Goal: Task Accomplishment & Management: Use online tool/utility

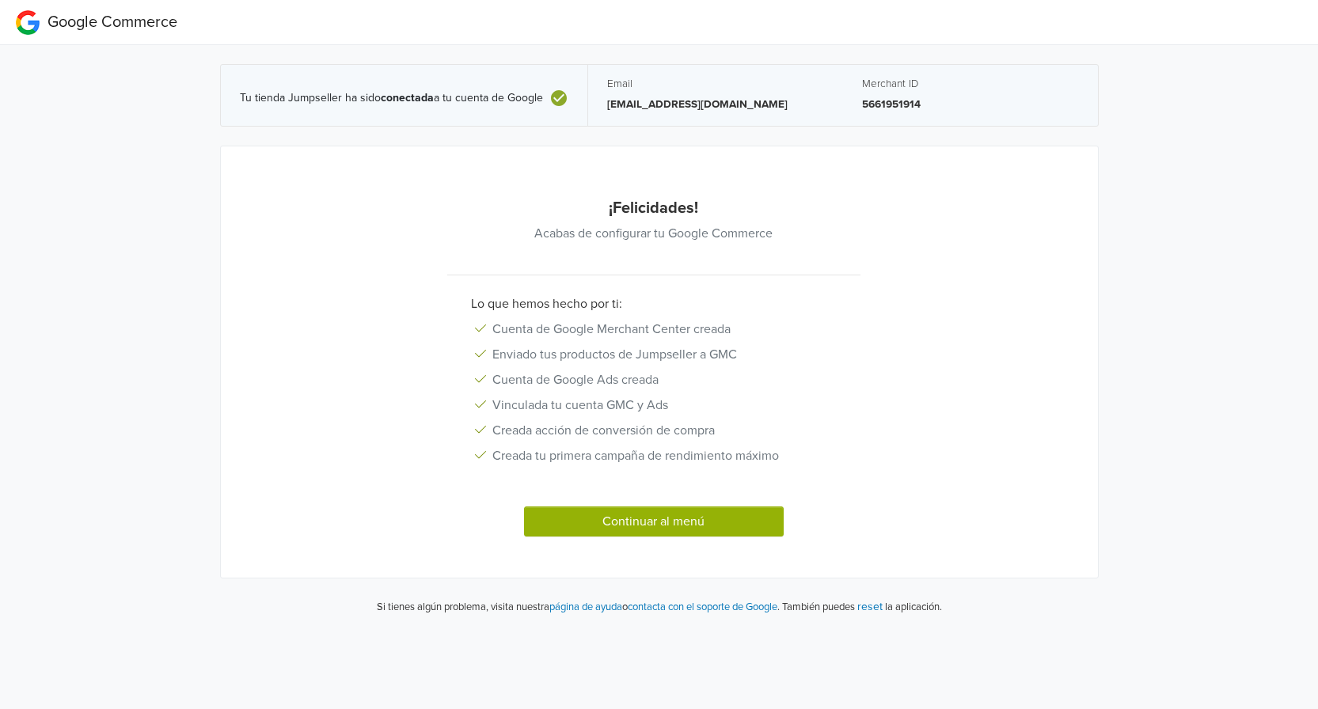
click at [642, 517] on button "Continuar al menú" at bounding box center [654, 522] width 260 height 30
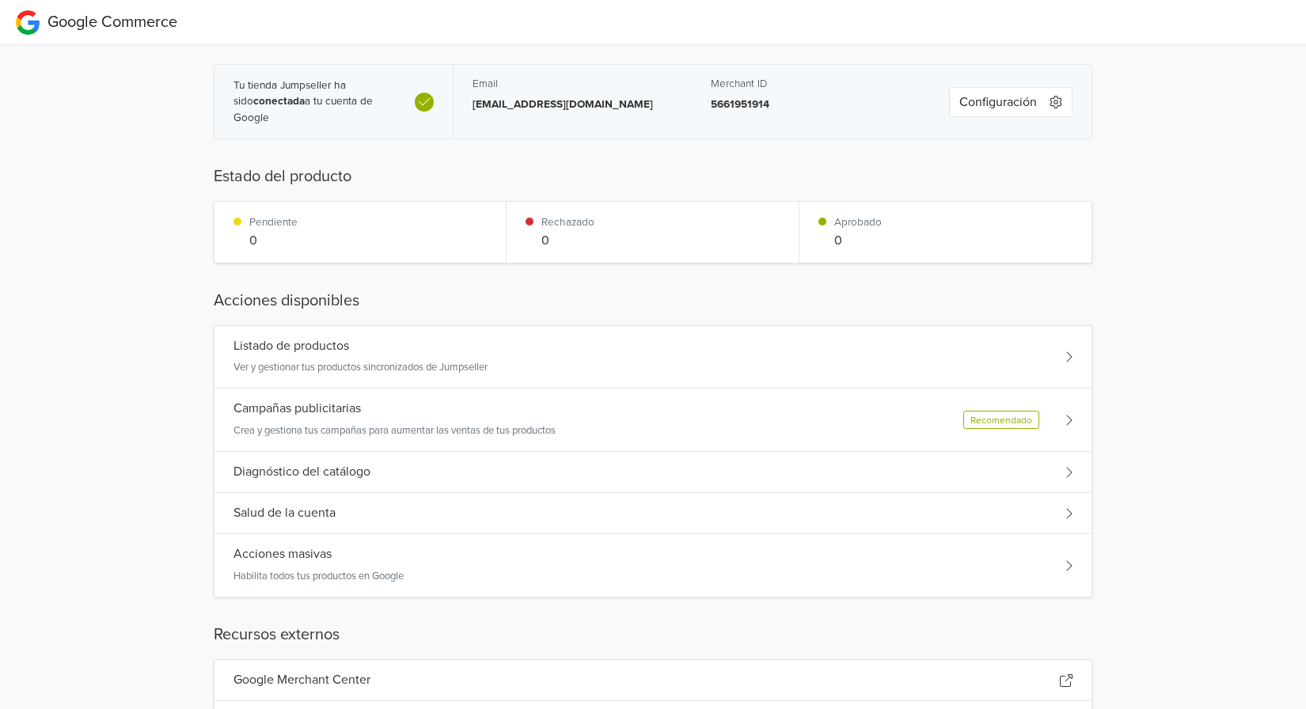
click at [1050, 359] on div "Listado de productos Ver y gestionar tus productos sincronizados de Jumpseller" at bounding box center [652, 357] width 877 height 63
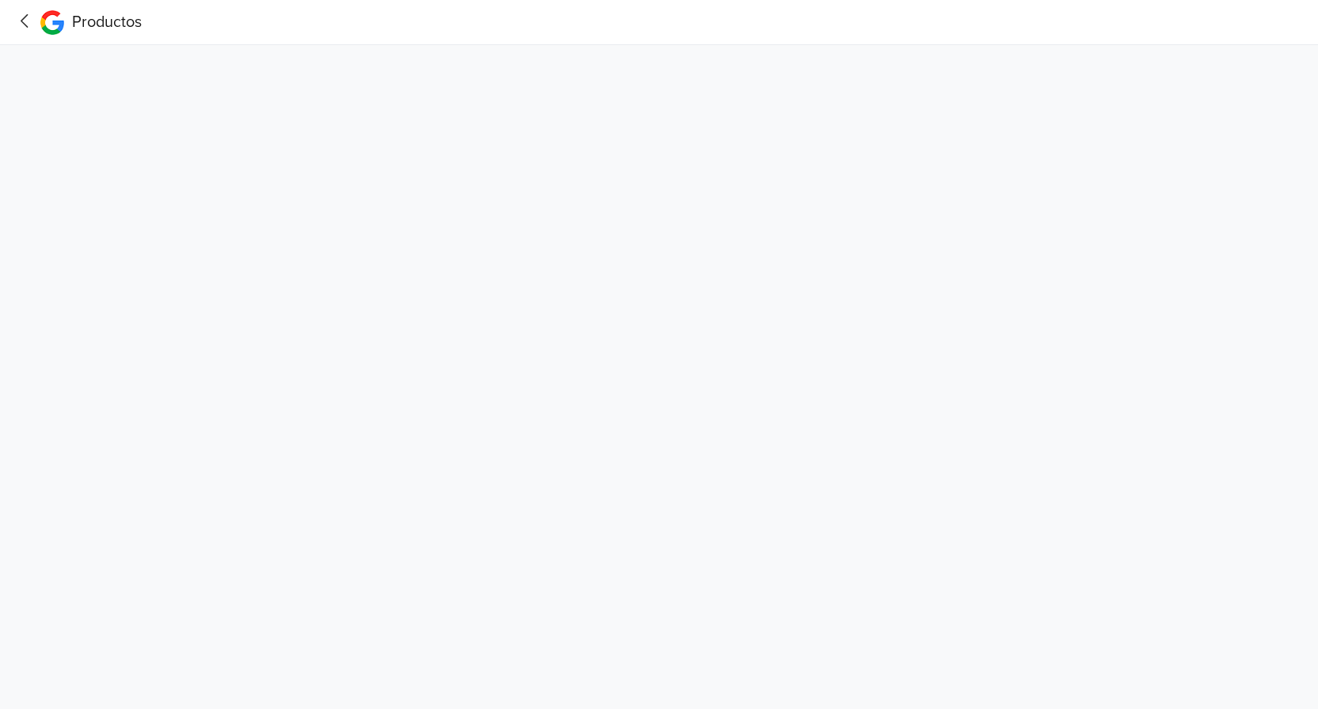
click at [21, 20] on icon at bounding box center [25, 21] width 25 height 20
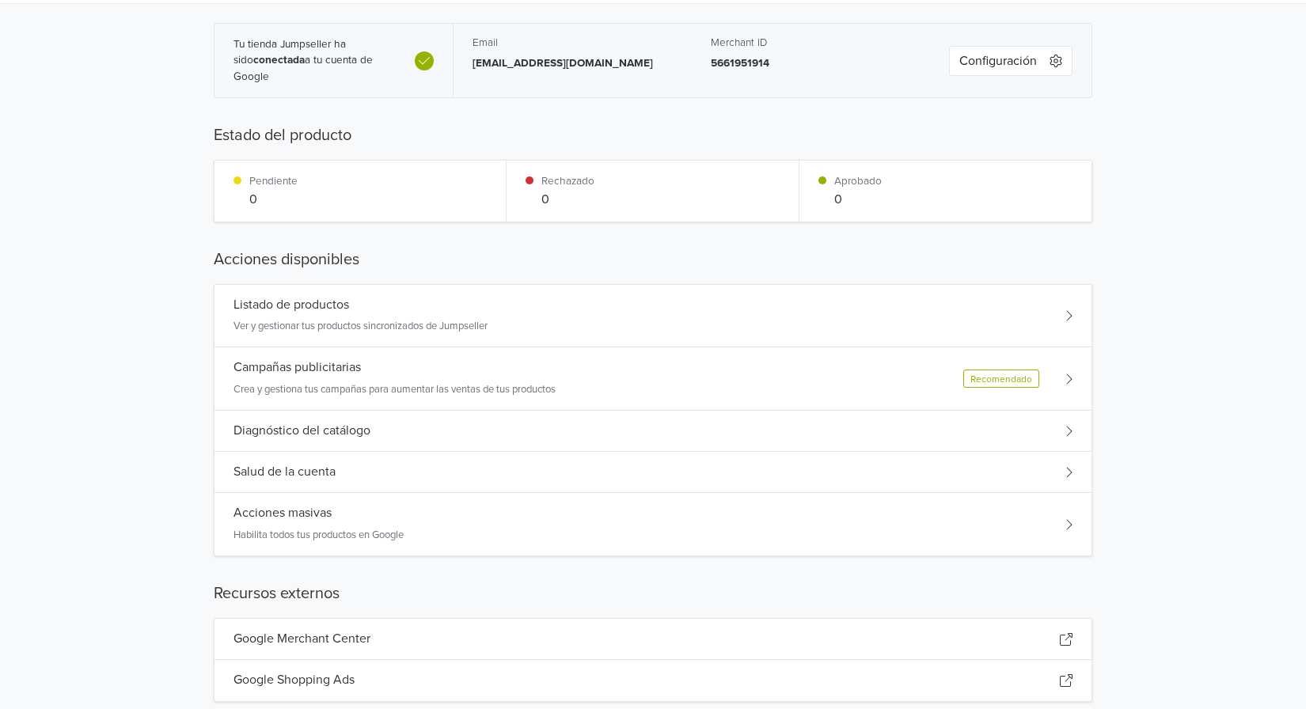
scroll to position [79, 0]
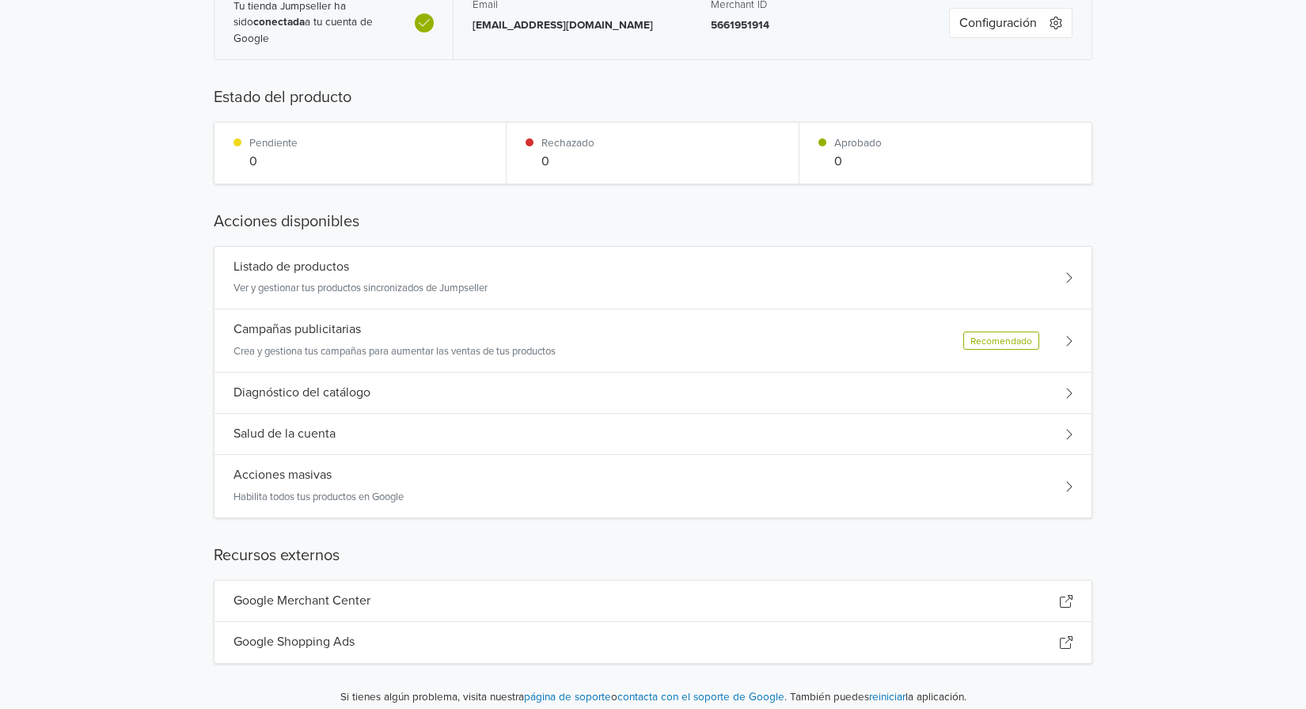
click at [1066, 400] on div "Diagnóstico del catálogo" at bounding box center [652, 393] width 877 height 41
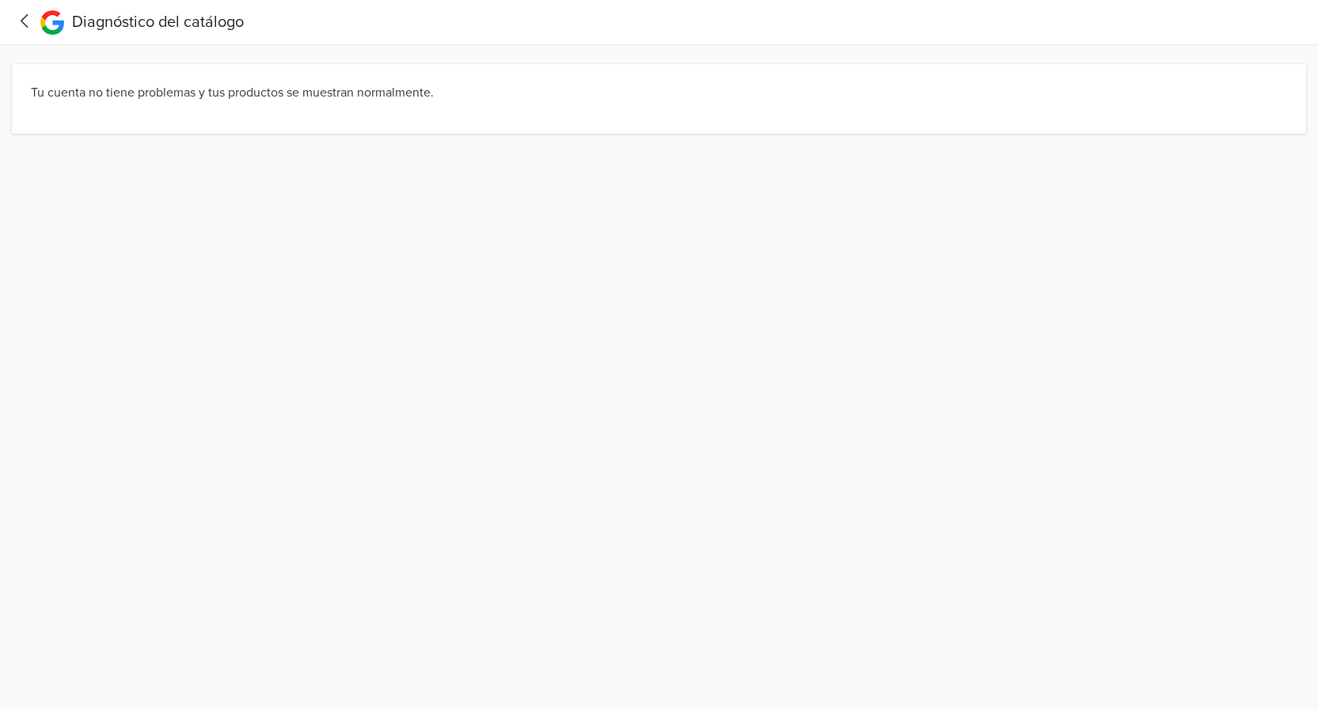
click at [21, 17] on icon at bounding box center [25, 21] width 25 height 20
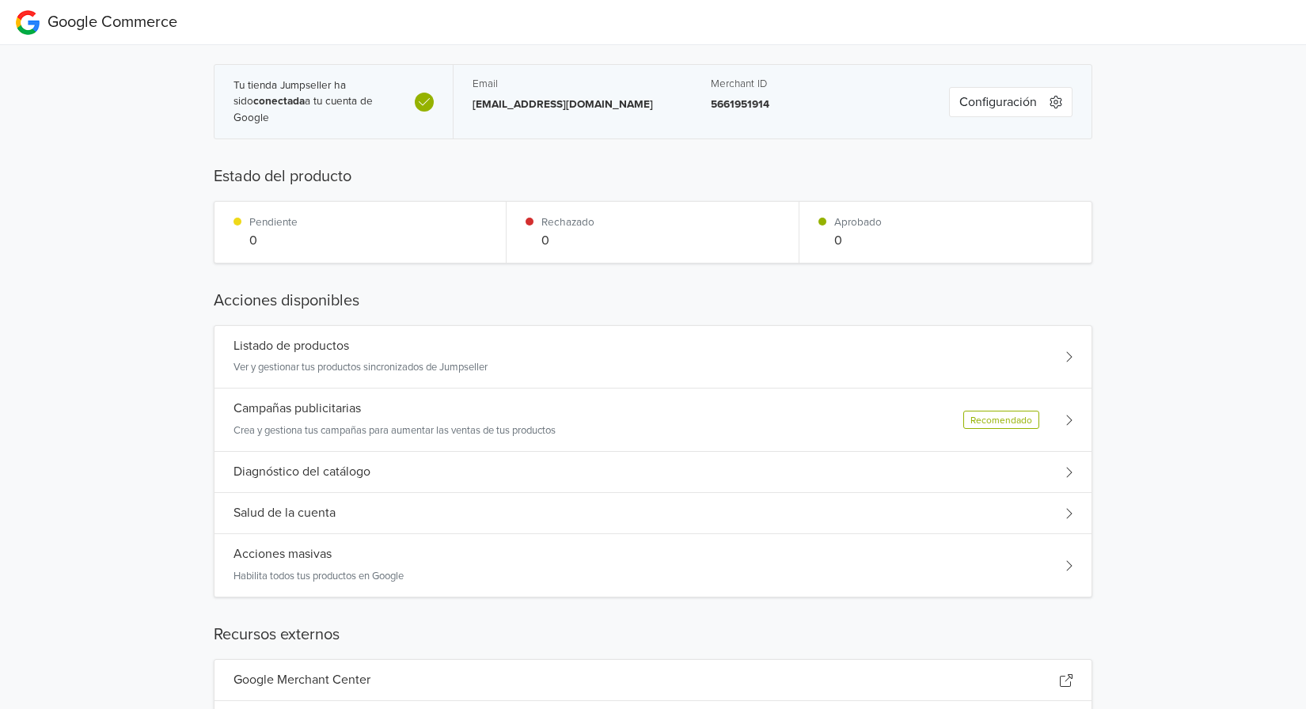
scroll to position [94, 0]
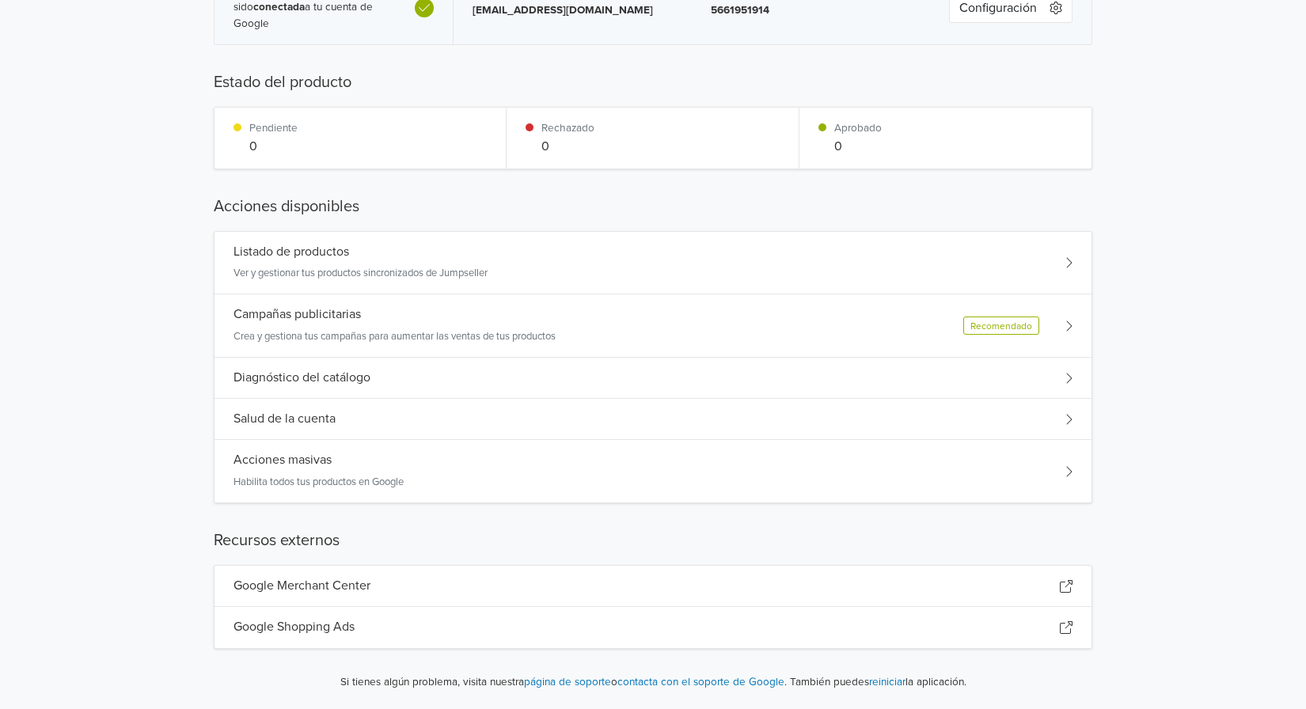
click at [1072, 262] on icon at bounding box center [1068, 262] width 8 height 13
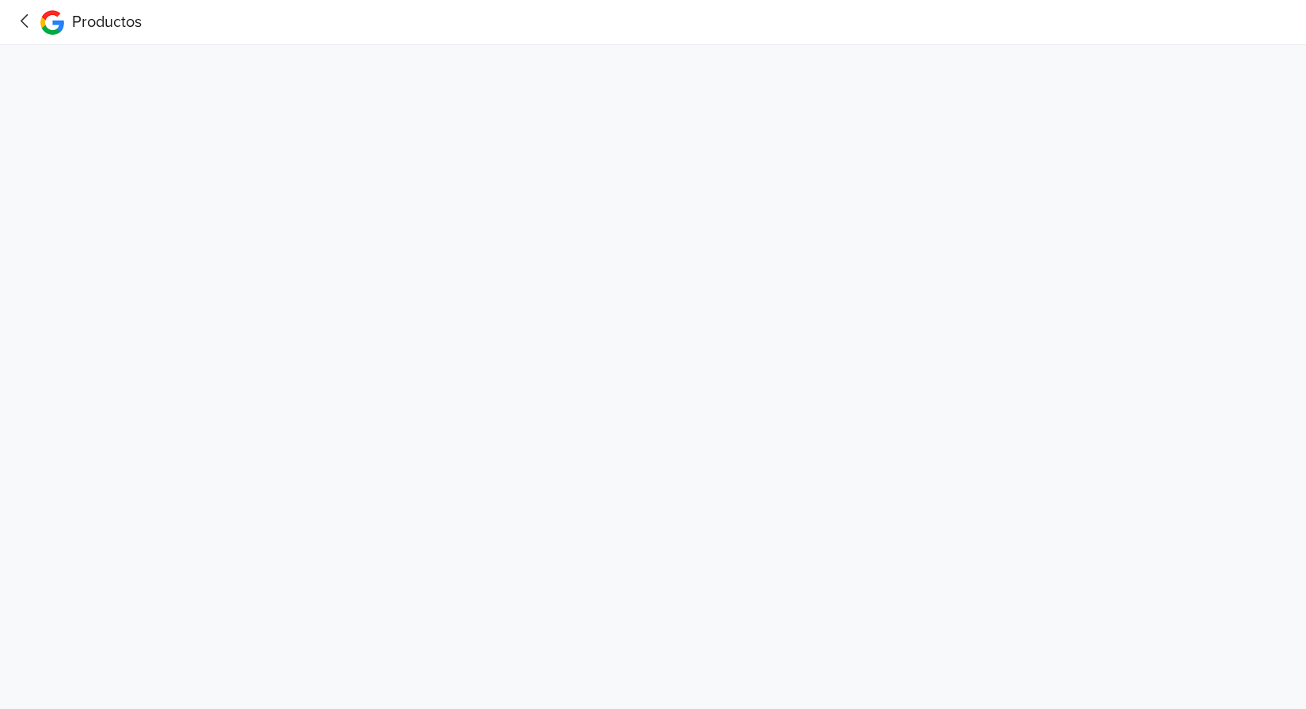
scroll to position [0, 0]
click at [32, 21] on icon at bounding box center [25, 21] width 25 height 20
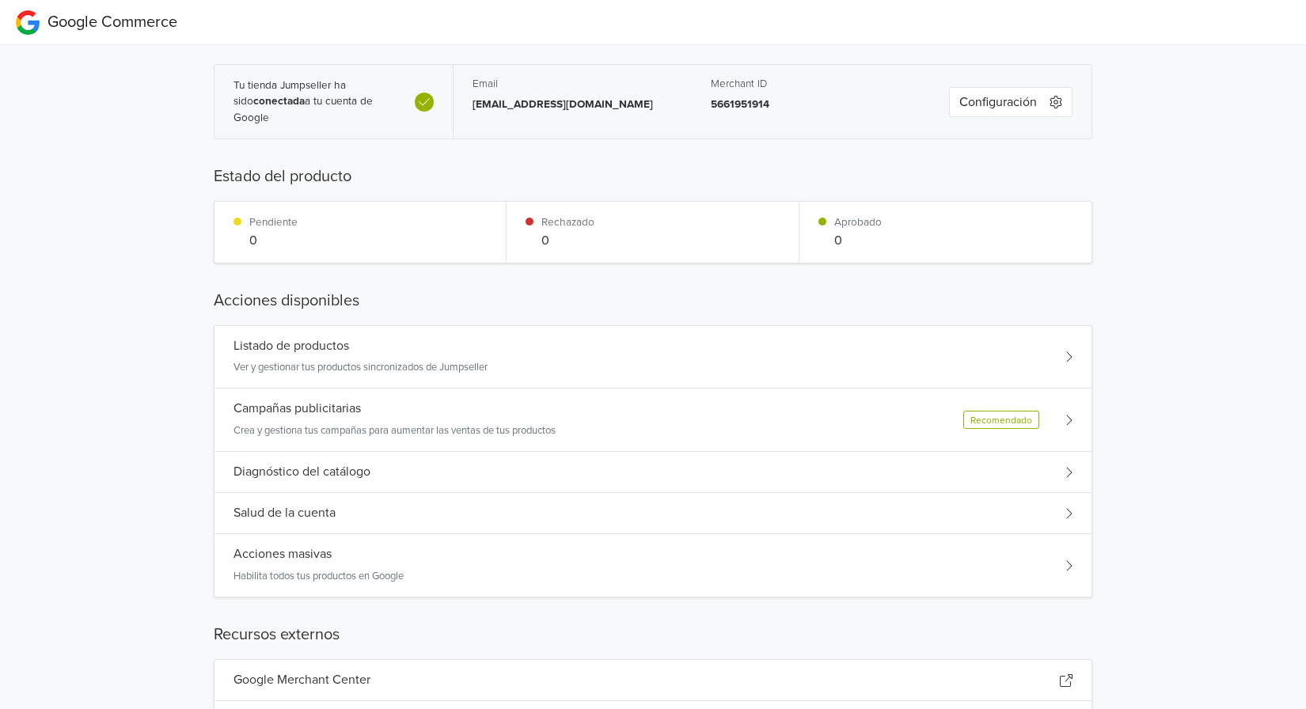
click at [804, 419] on div "Campañas publicitarias Crea y gestiona tus campañas para aumentar las ventas de…" at bounding box center [652, 420] width 877 height 63
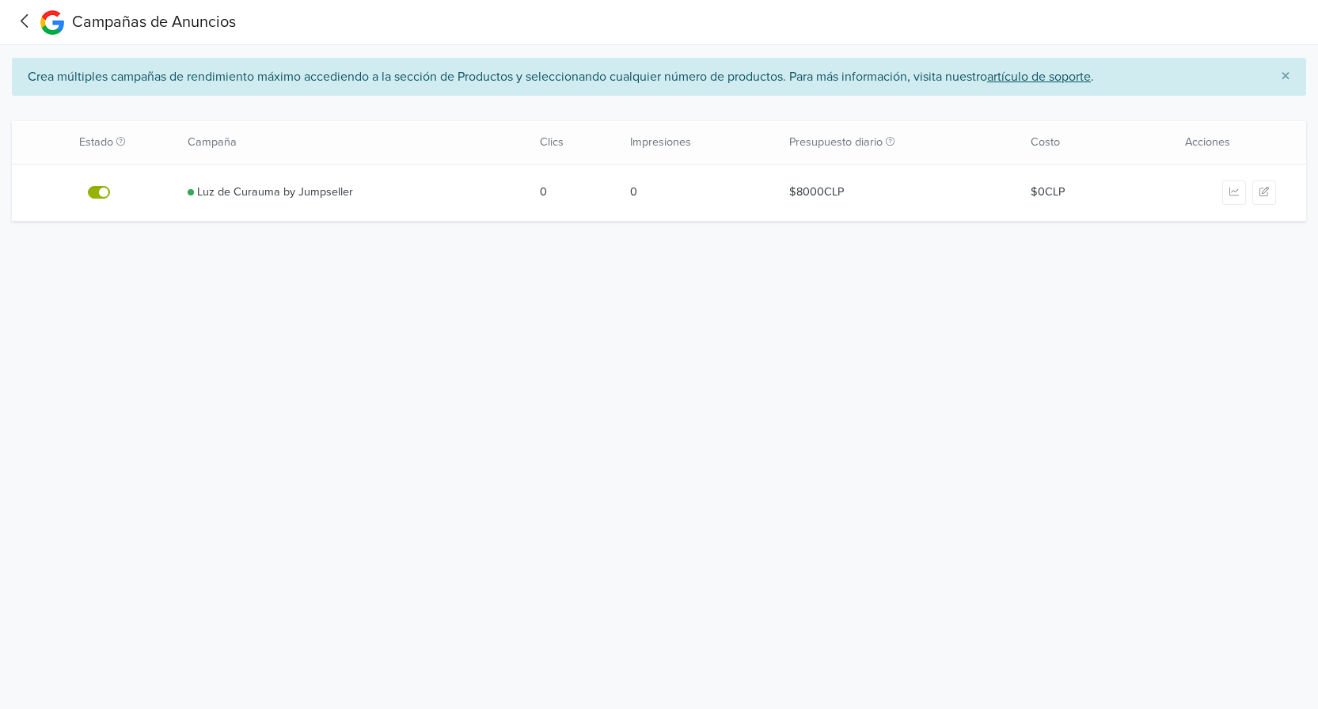
click at [1202, 139] on div "Acciones" at bounding box center [1216, 142] width 179 height 43
click at [1261, 190] on icon "button" at bounding box center [1263, 191] width 9 height 9
